Goal: Information Seeking & Learning: Learn about a topic

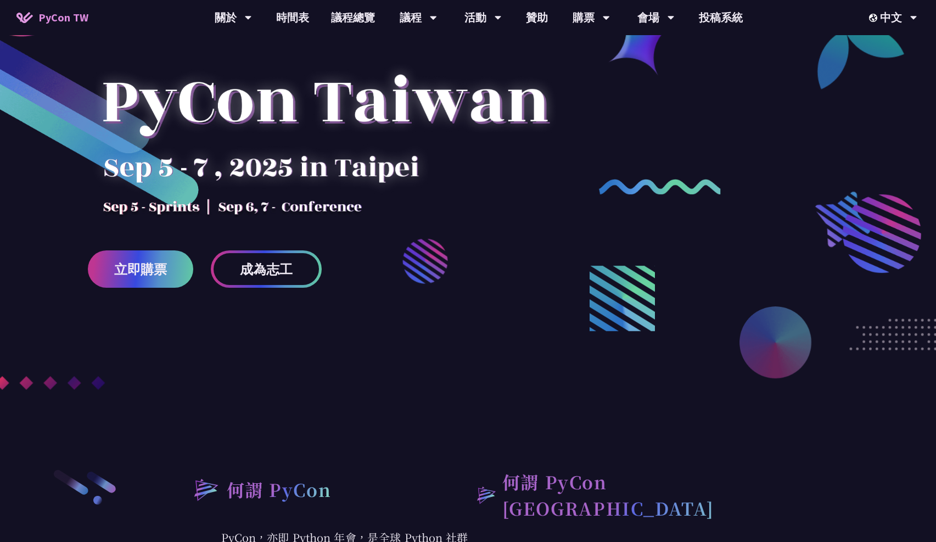
scroll to position [93, 0]
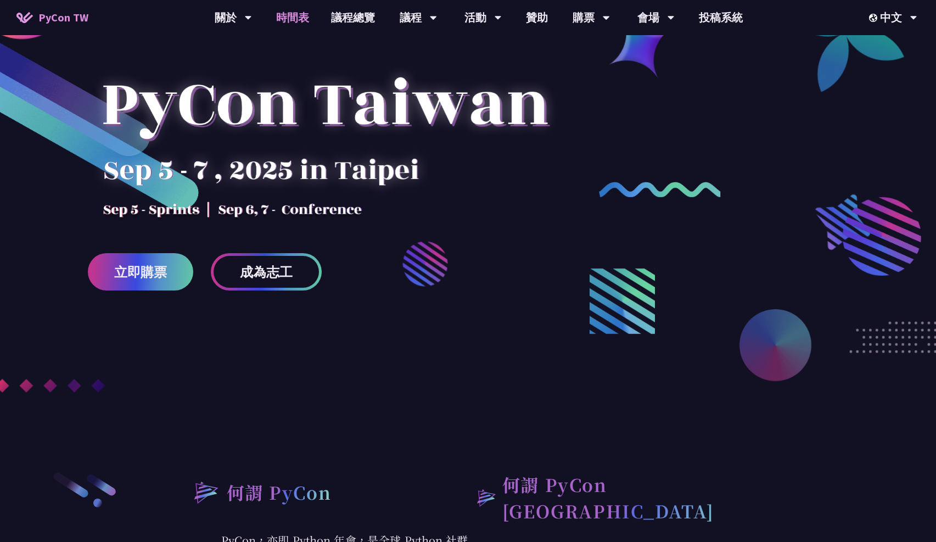
click at [286, 19] on link "時間表" at bounding box center [292, 17] width 55 height 35
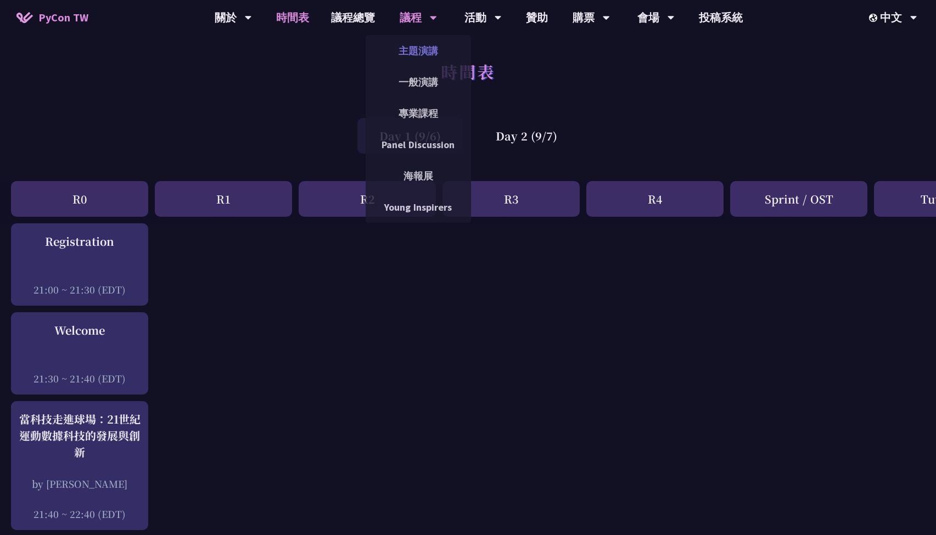
click at [415, 53] on link "主題演講" at bounding box center [418, 51] width 105 height 26
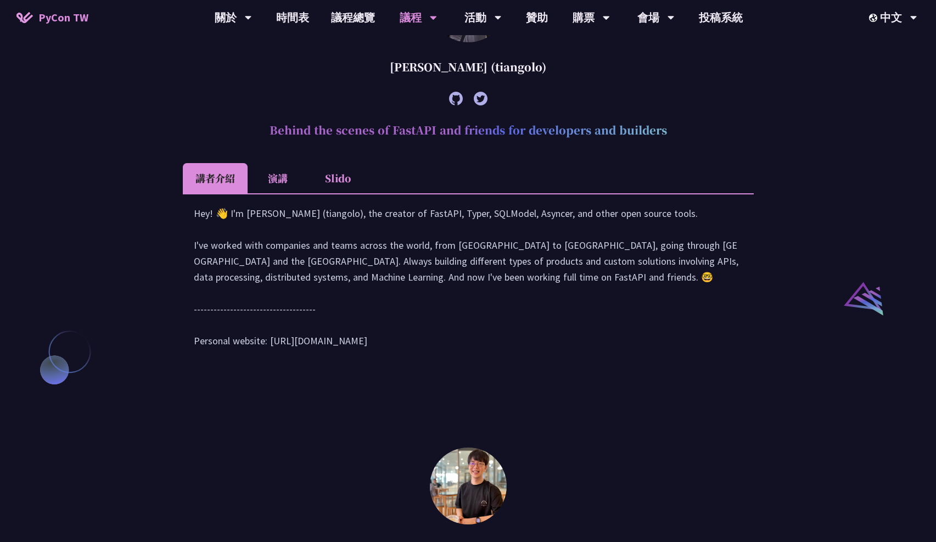
scroll to position [1053, 0]
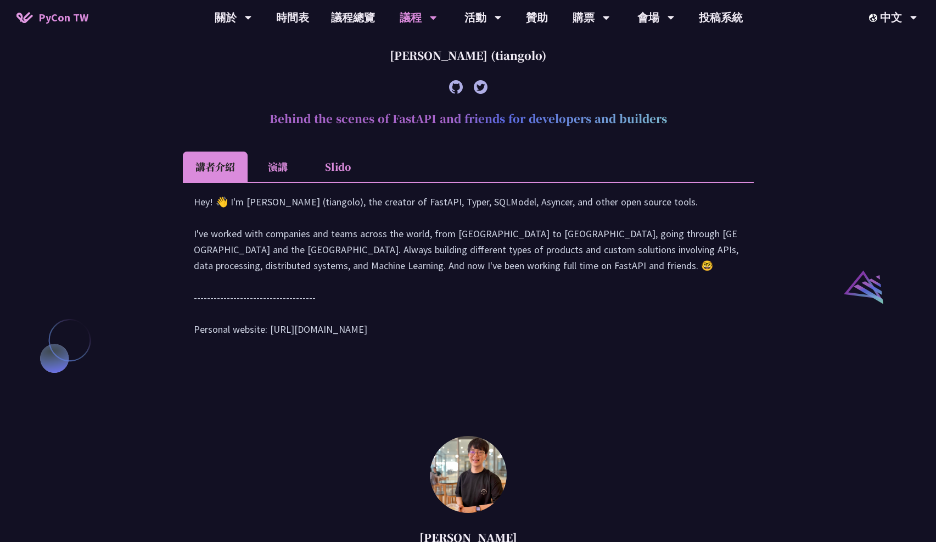
click at [280, 182] on li "演講" at bounding box center [278, 167] width 60 height 30
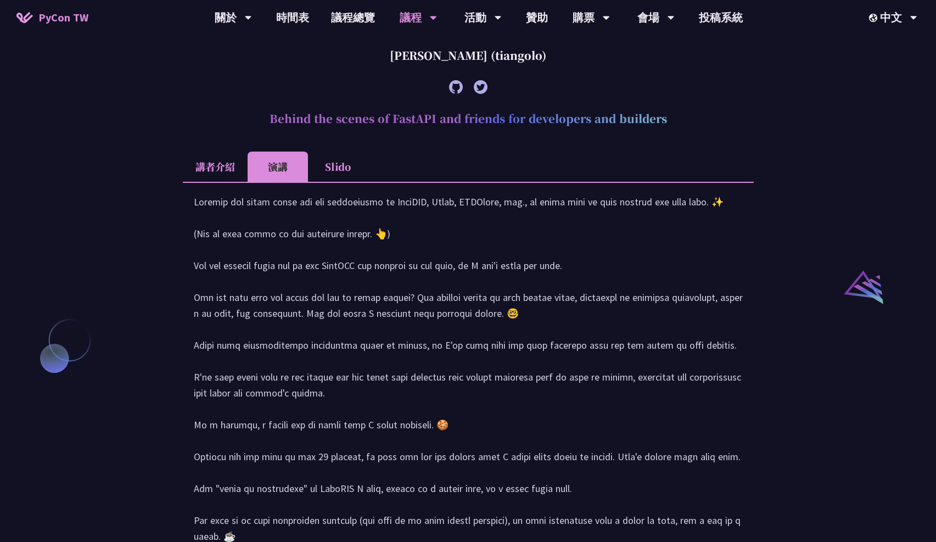
click at [338, 182] on li "Slido" at bounding box center [338, 167] width 60 height 30
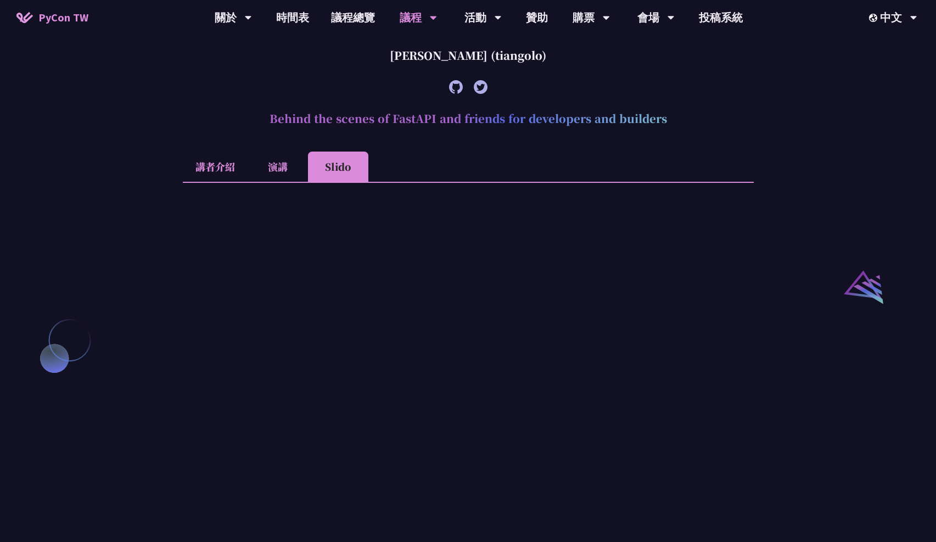
click at [271, 182] on li "演講" at bounding box center [278, 167] width 60 height 30
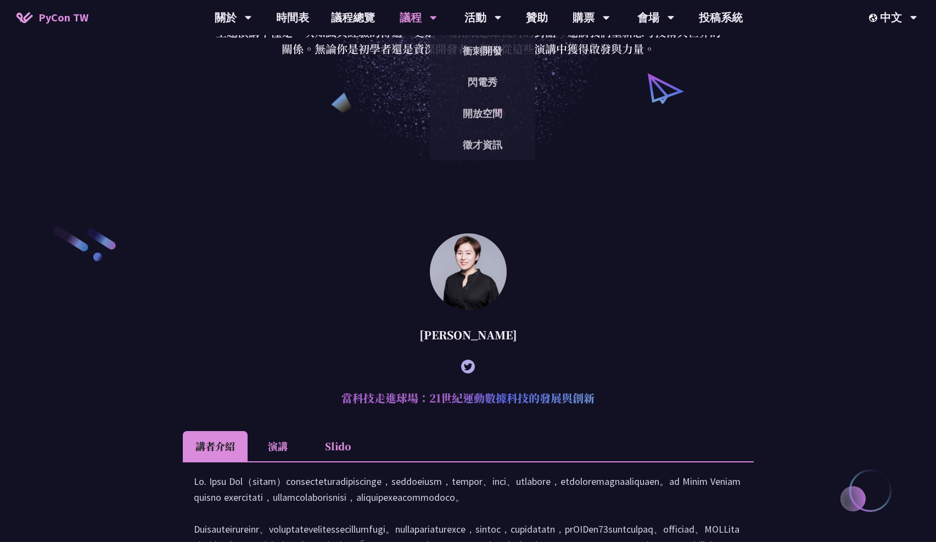
scroll to position [187, 0]
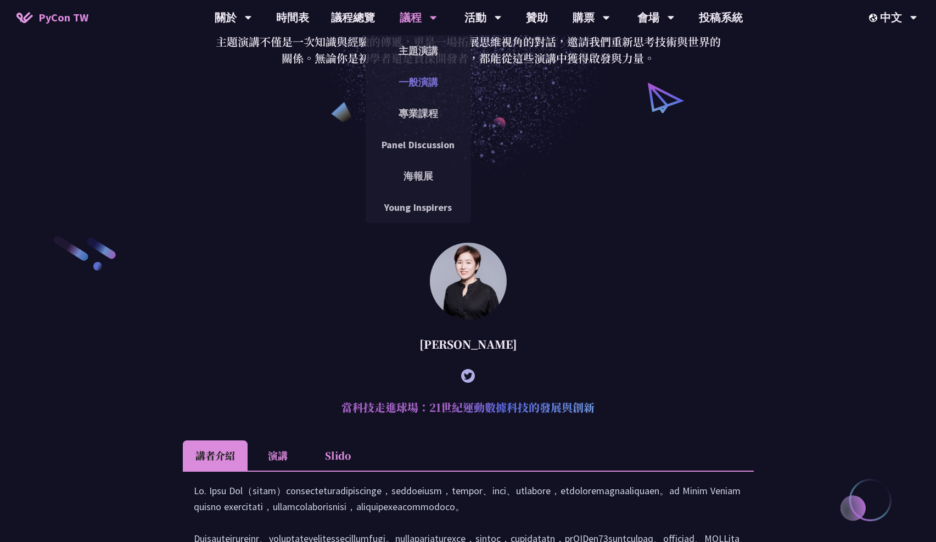
click at [421, 87] on link "一般演講" at bounding box center [418, 82] width 105 height 26
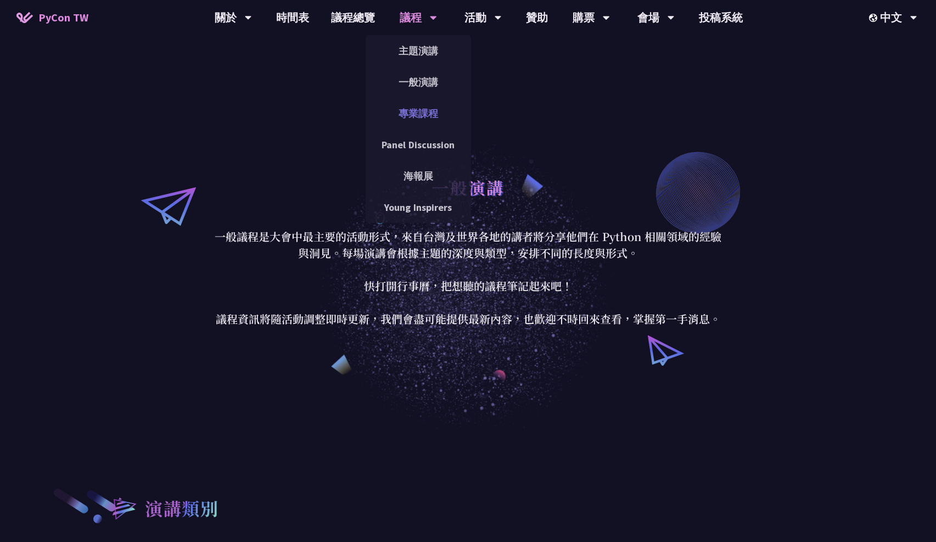
click at [414, 116] on link "專業課程" at bounding box center [418, 113] width 105 height 26
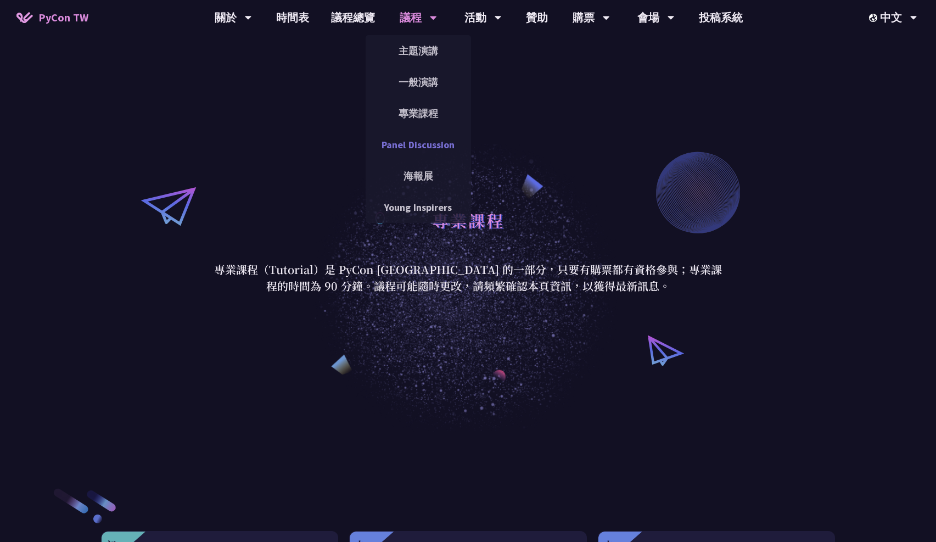
click at [419, 149] on link "Panel Discussion" at bounding box center [418, 145] width 105 height 26
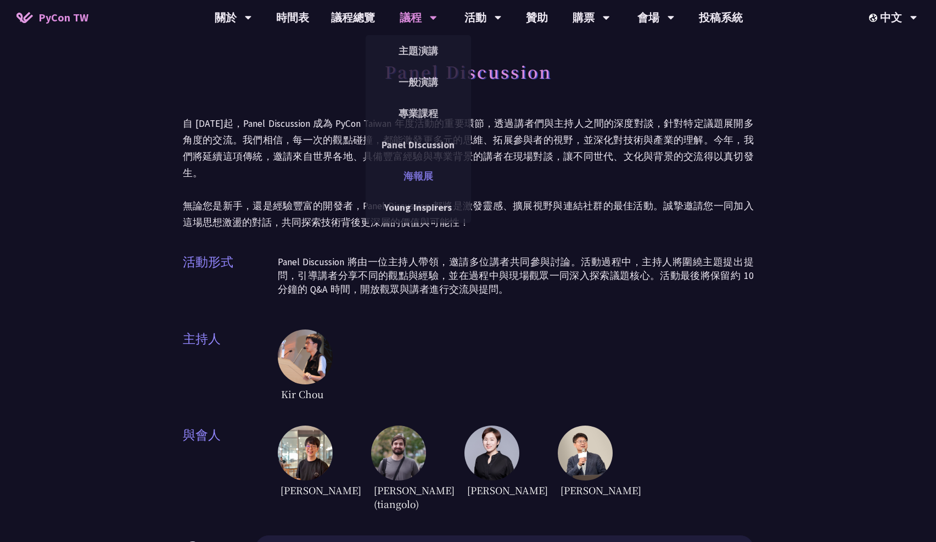
click at [415, 173] on link "海報展" at bounding box center [418, 176] width 105 height 26
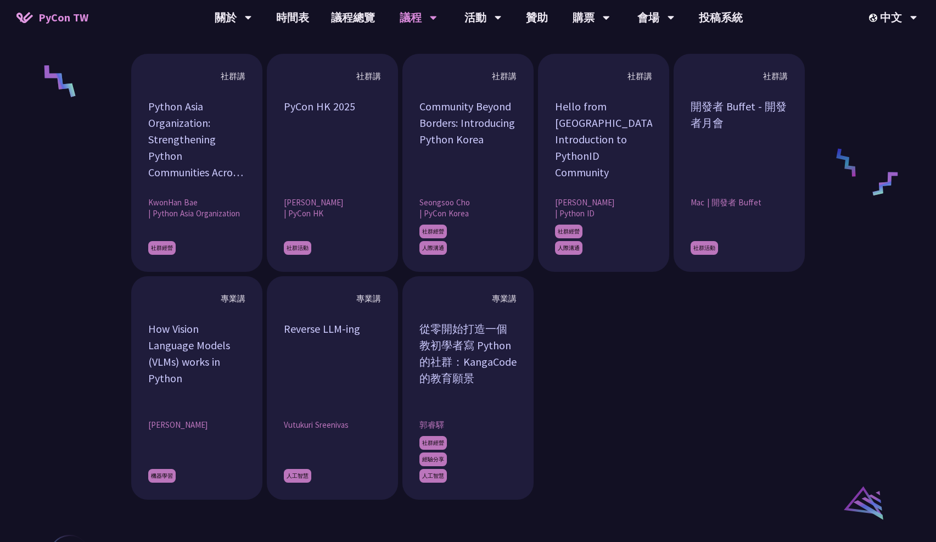
scroll to position [899, 0]
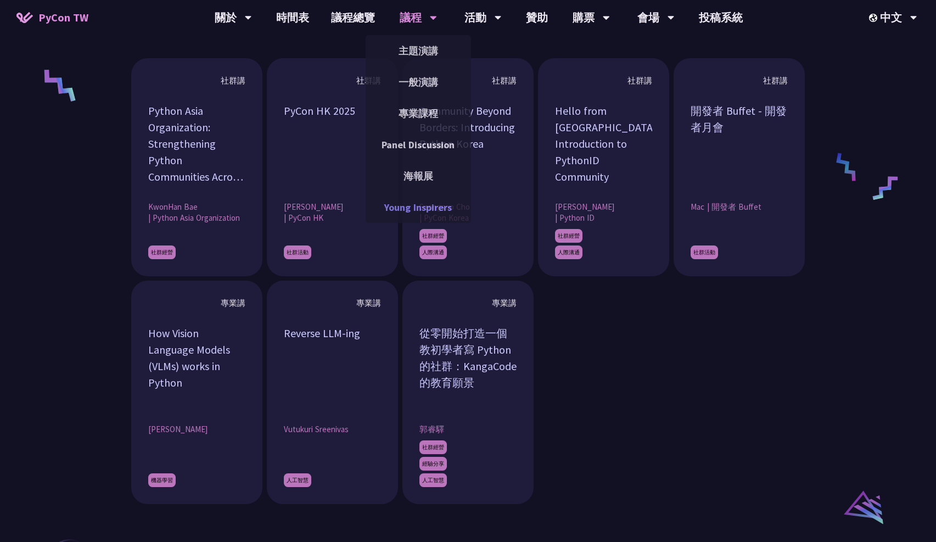
click at [411, 209] on link "Young Inspirers" at bounding box center [418, 207] width 105 height 26
